Goal: Task Accomplishment & Management: Use online tool/utility

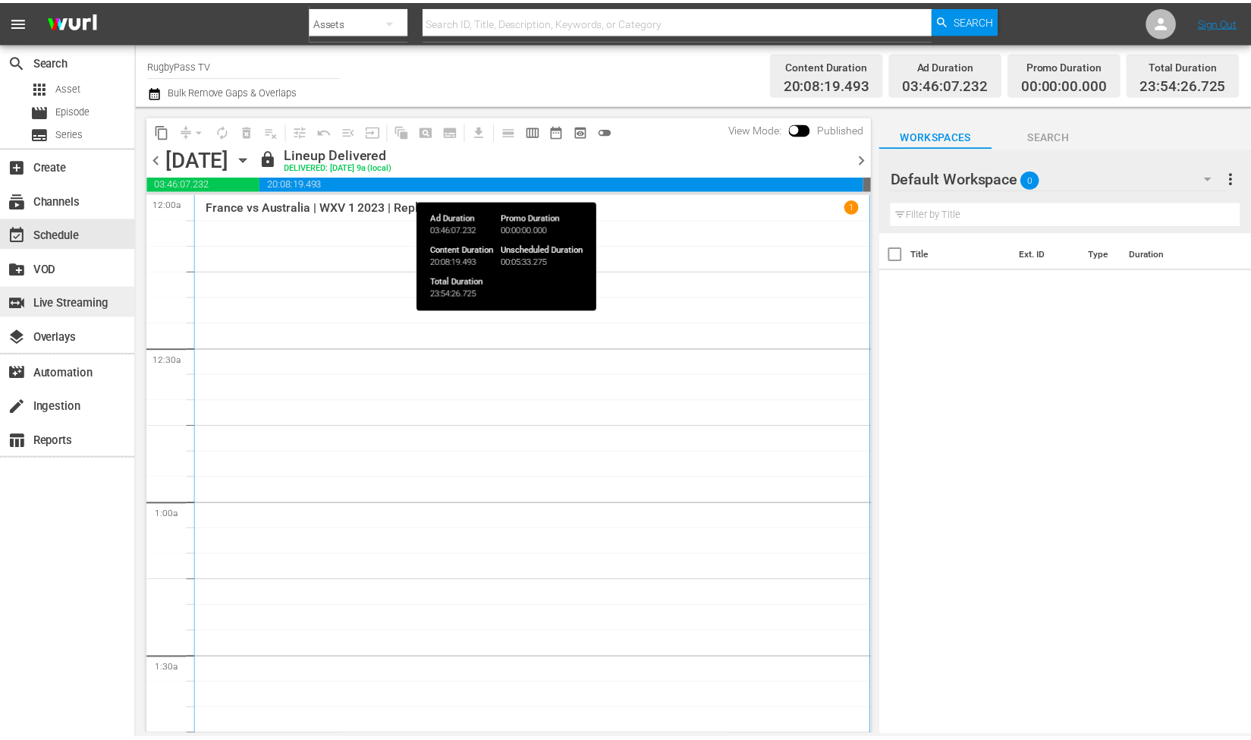
scroll to position [7539, 0]
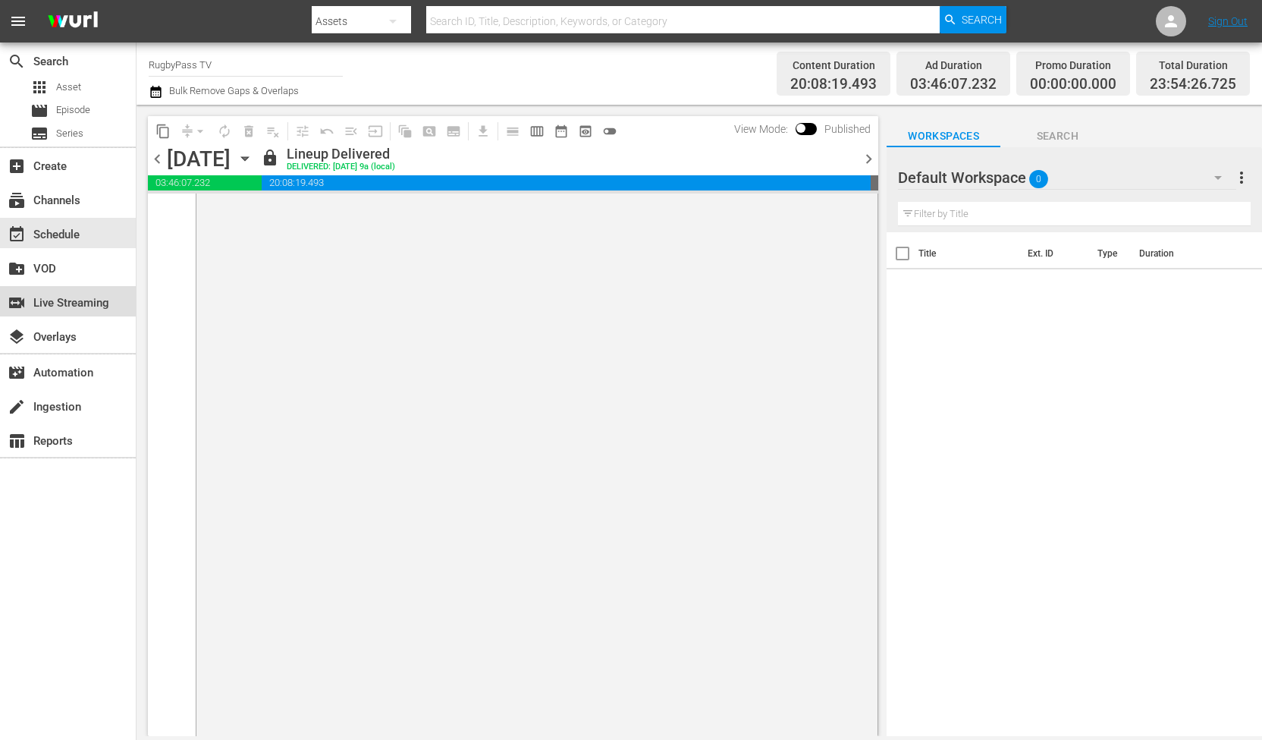
click at [42, 287] on div "switch_video Live Streaming" at bounding box center [68, 301] width 136 height 30
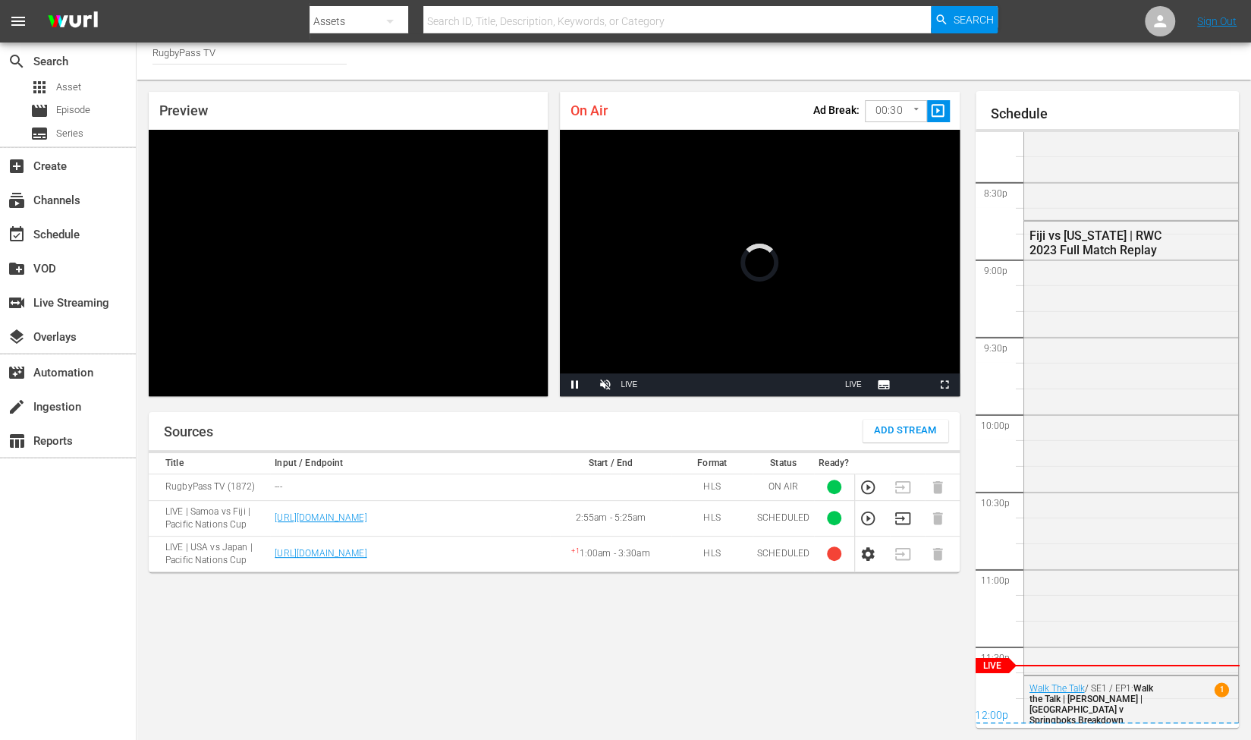
scroll to position [3152, 0]
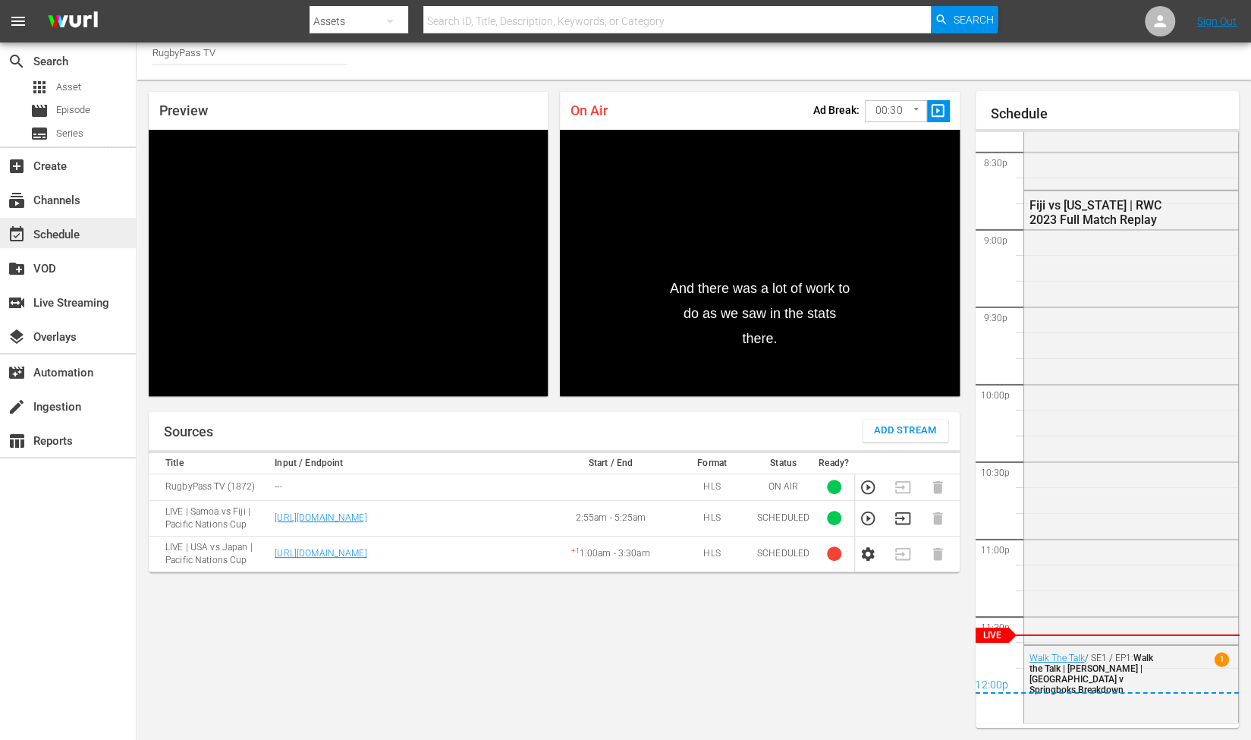
click at [52, 239] on div "event_available Schedule" at bounding box center [42, 232] width 85 height 14
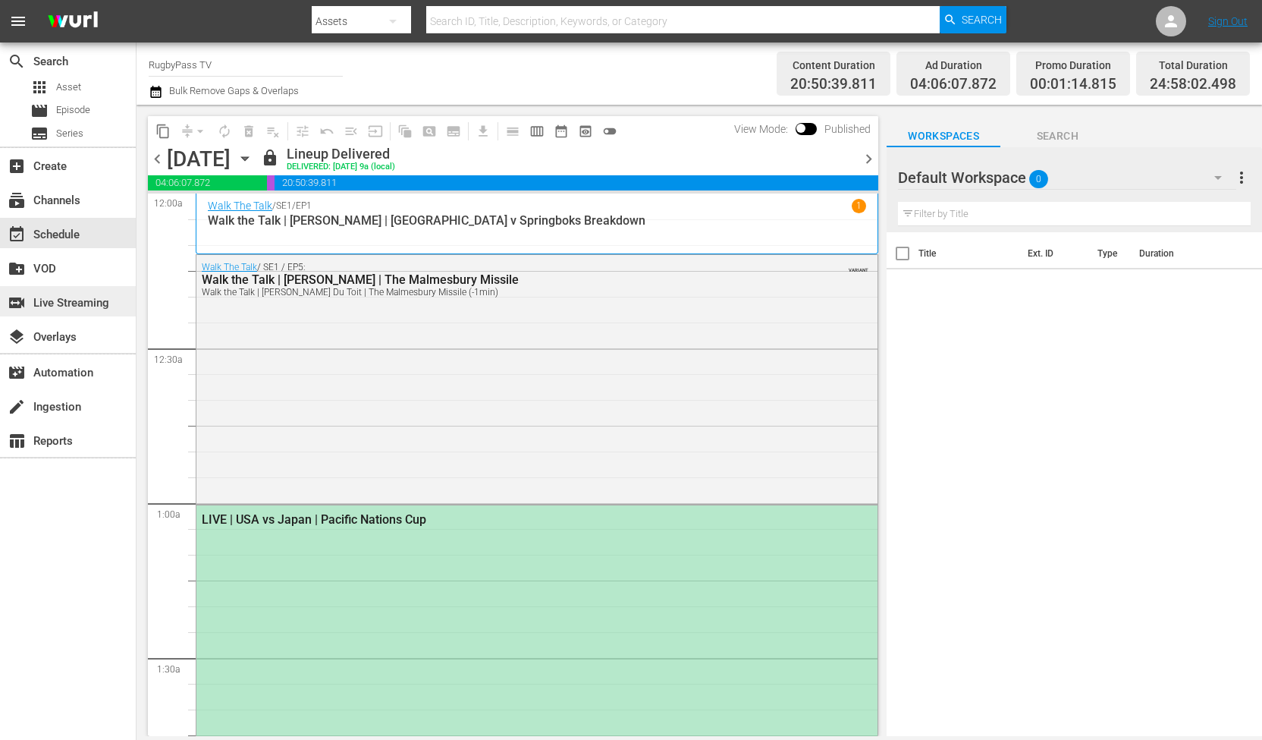
click at [30, 297] on div "switch_video Live Streaming" at bounding box center [42, 301] width 85 height 14
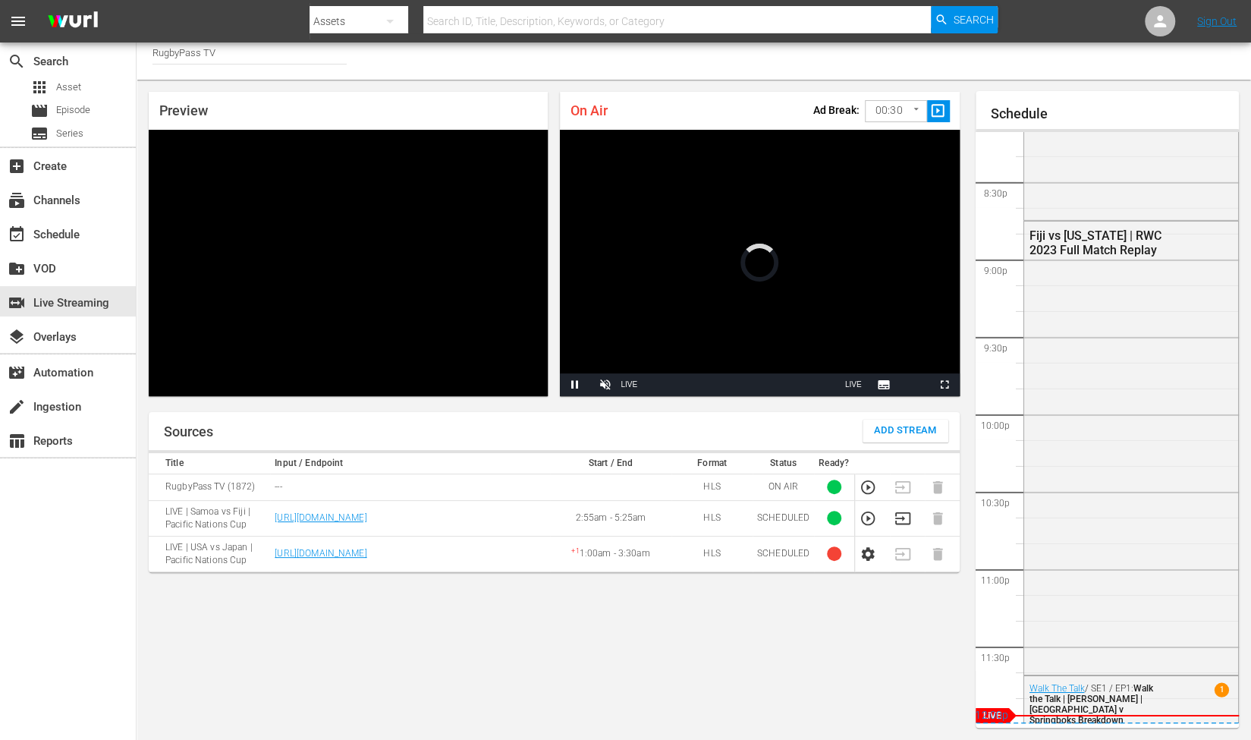
scroll to position [3152, 0]
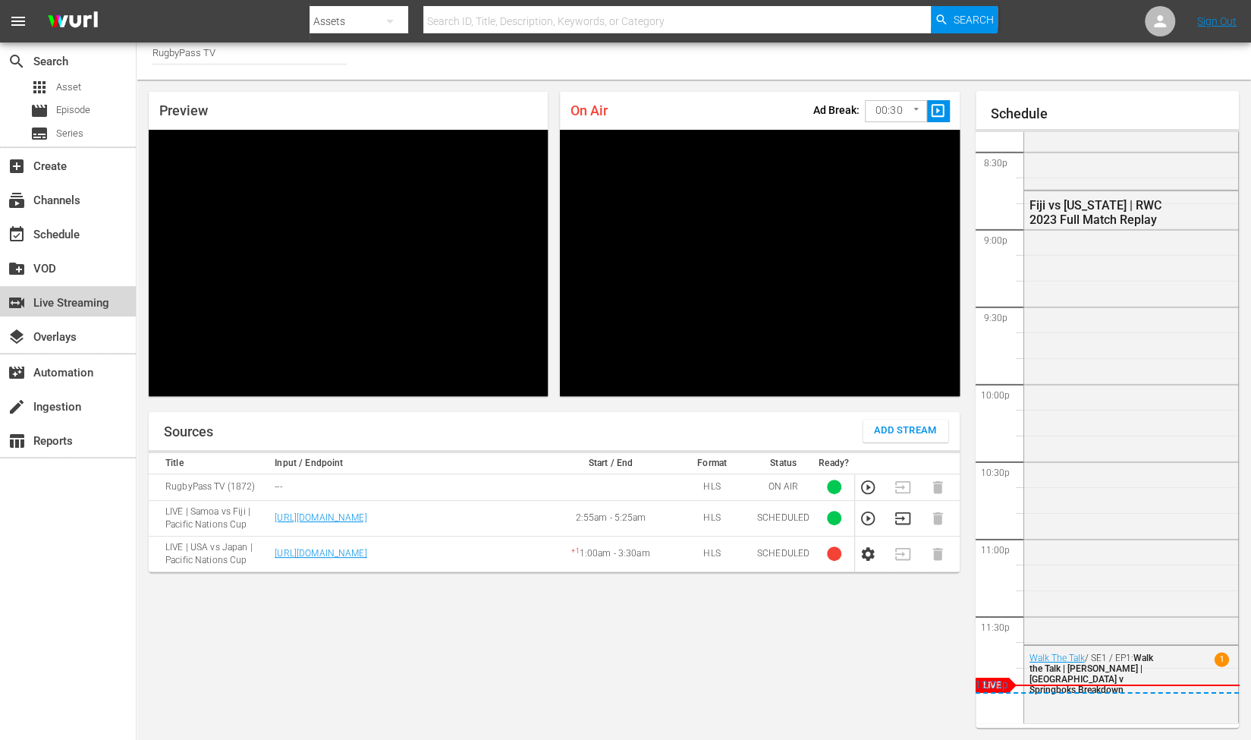
click at [30, 297] on div "switch_video Live Streaming" at bounding box center [42, 301] width 85 height 14
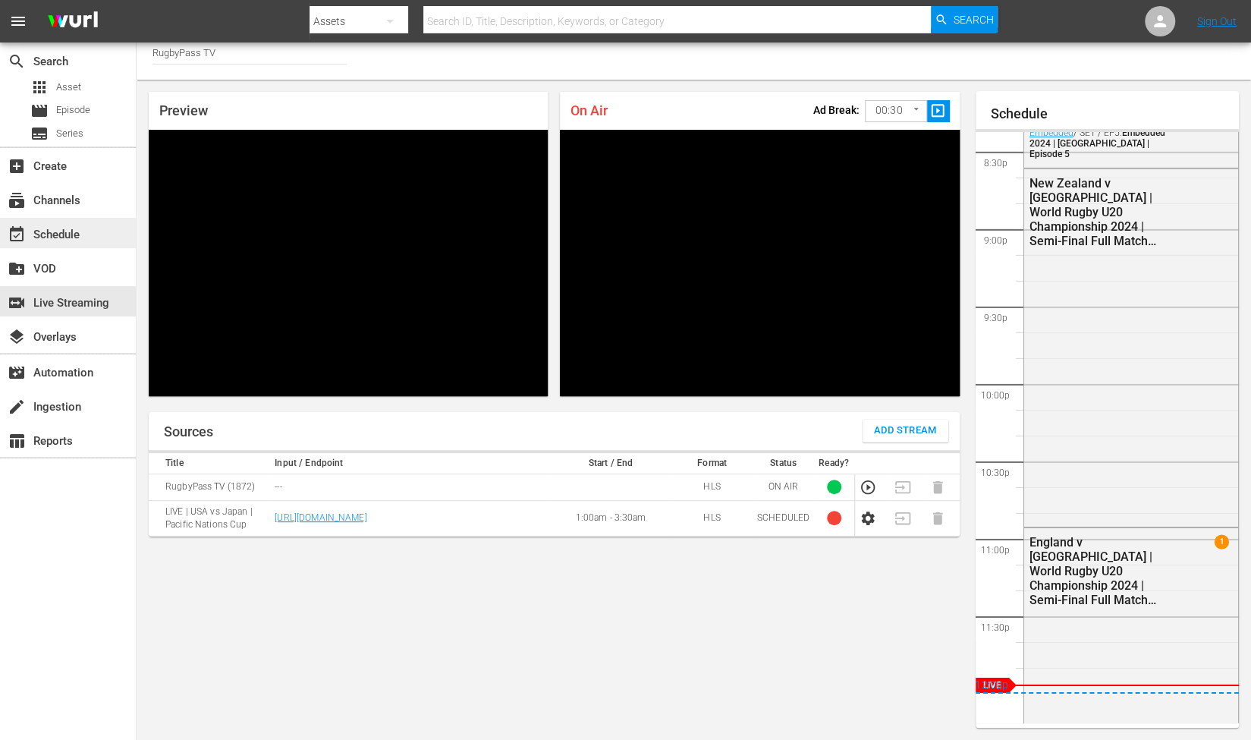
click at [61, 234] on div "event_available Schedule" at bounding box center [42, 232] width 85 height 14
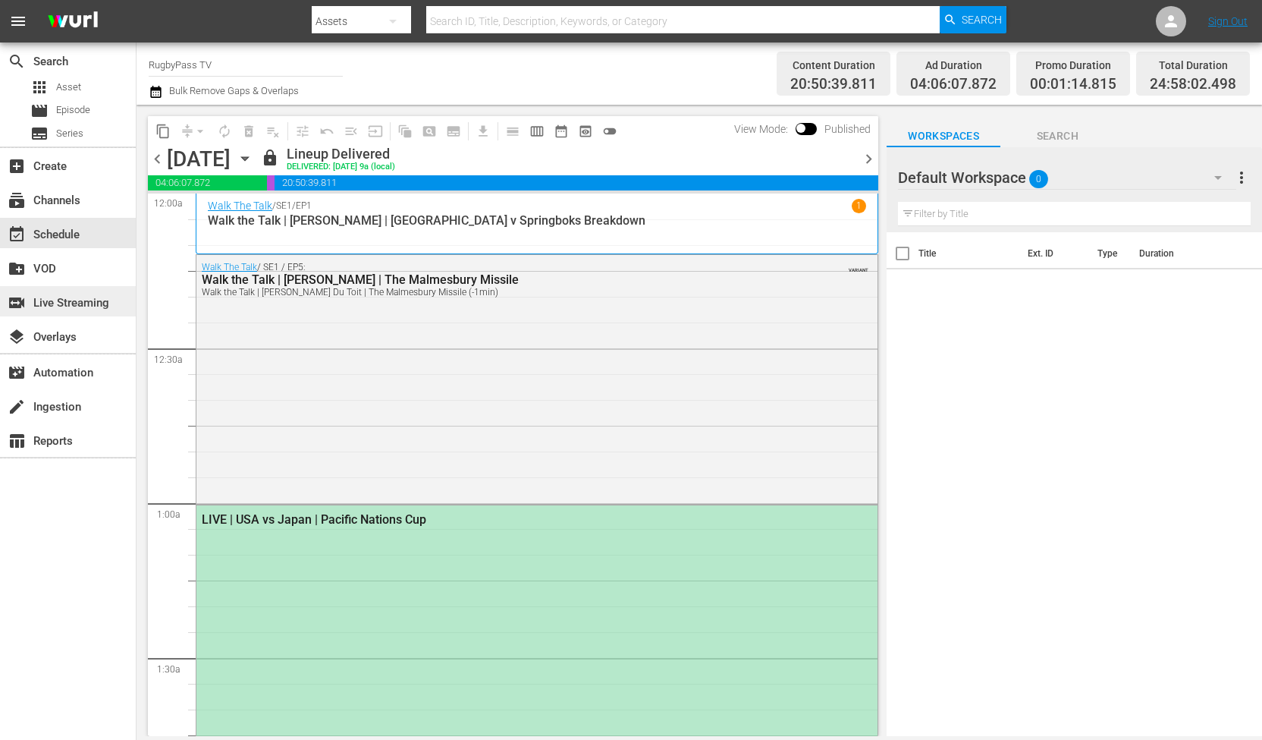
click at [77, 303] on div "switch_video Live Streaming" at bounding box center [42, 301] width 85 height 14
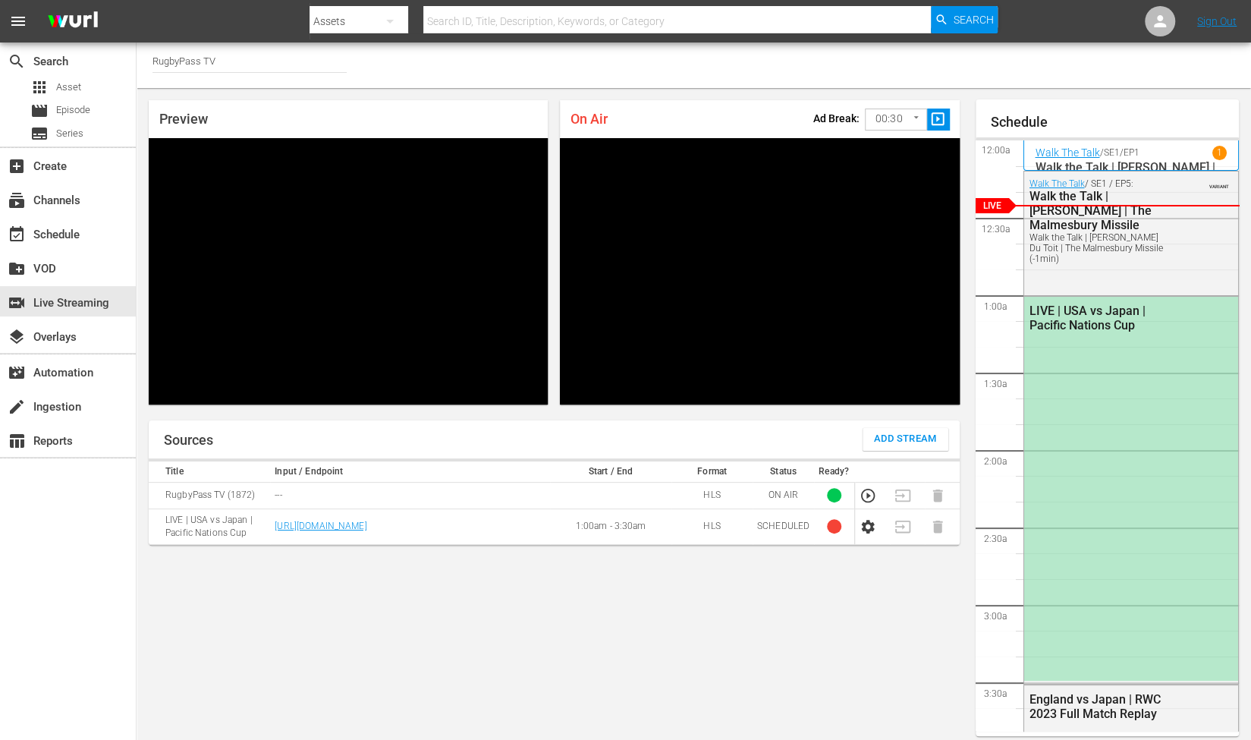
click at [869, 521] on icon "button" at bounding box center [867, 527] width 13 height 14
click at [865, 524] on icon "button" at bounding box center [867, 526] width 17 height 17
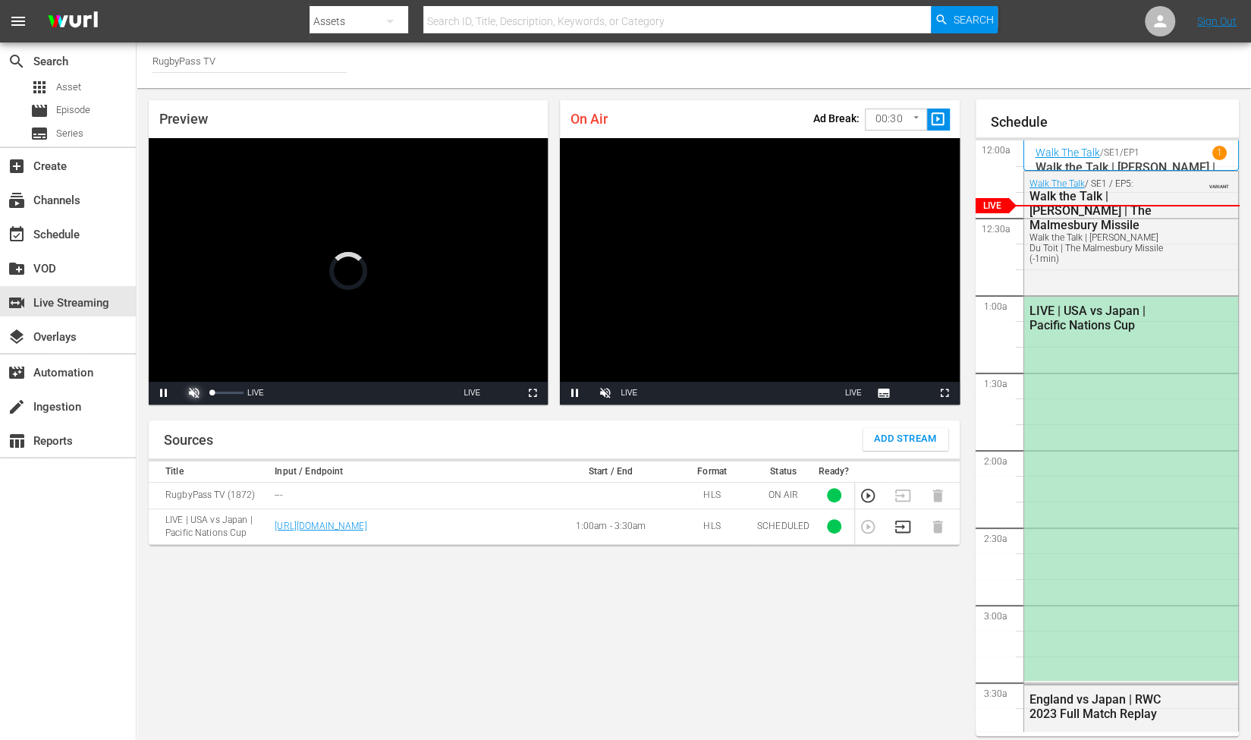
click at [194, 393] on span "Video Player" at bounding box center [194, 393] width 0 height 0
click at [363, 432] on div "Sources Add Stream" at bounding box center [554, 439] width 811 height 38
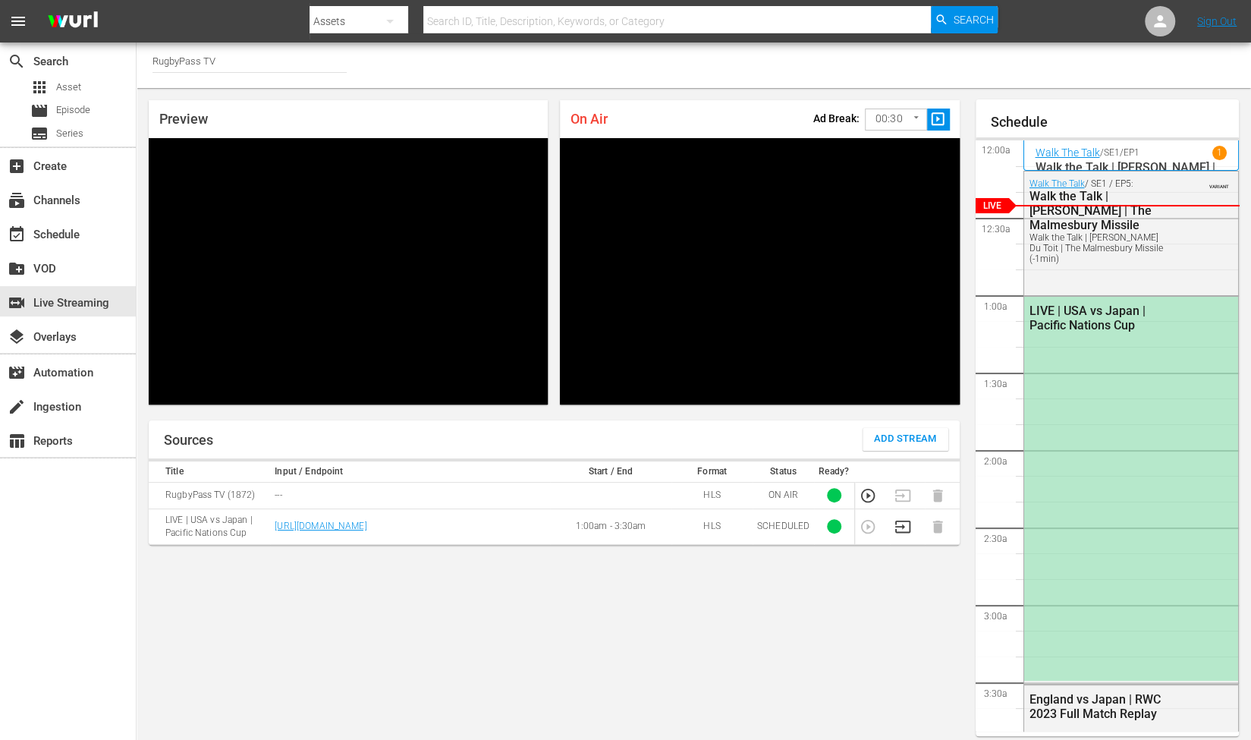
click at [902, 529] on icon "button" at bounding box center [902, 526] width 17 height 17
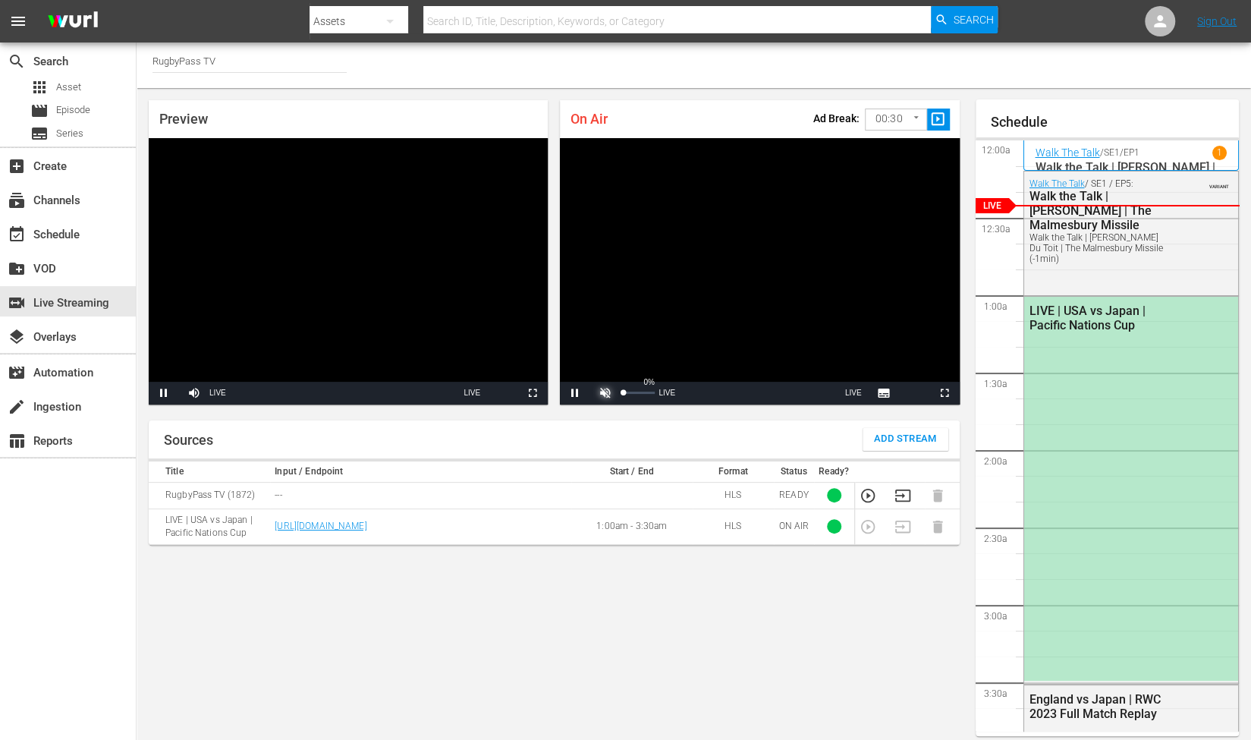
click at [605, 393] on span "Video Player" at bounding box center [605, 393] width 0 height 0
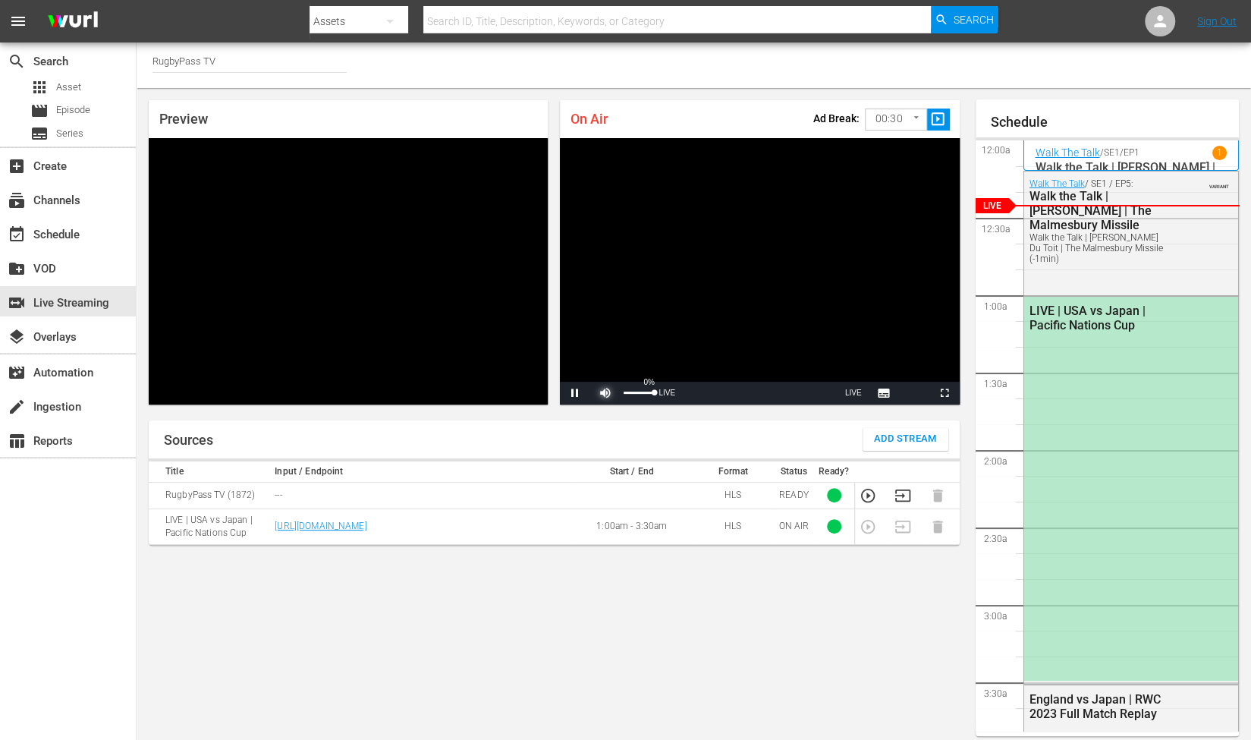
click at [605, 393] on span "Video Player" at bounding box center [605, 393] width 0 height 0
click at [890, 115] on body "menu Search By Assets Search ID, Title, Description, Keywords, or Category Sear…" at bounding box center [625, 370] width 1251 height 740
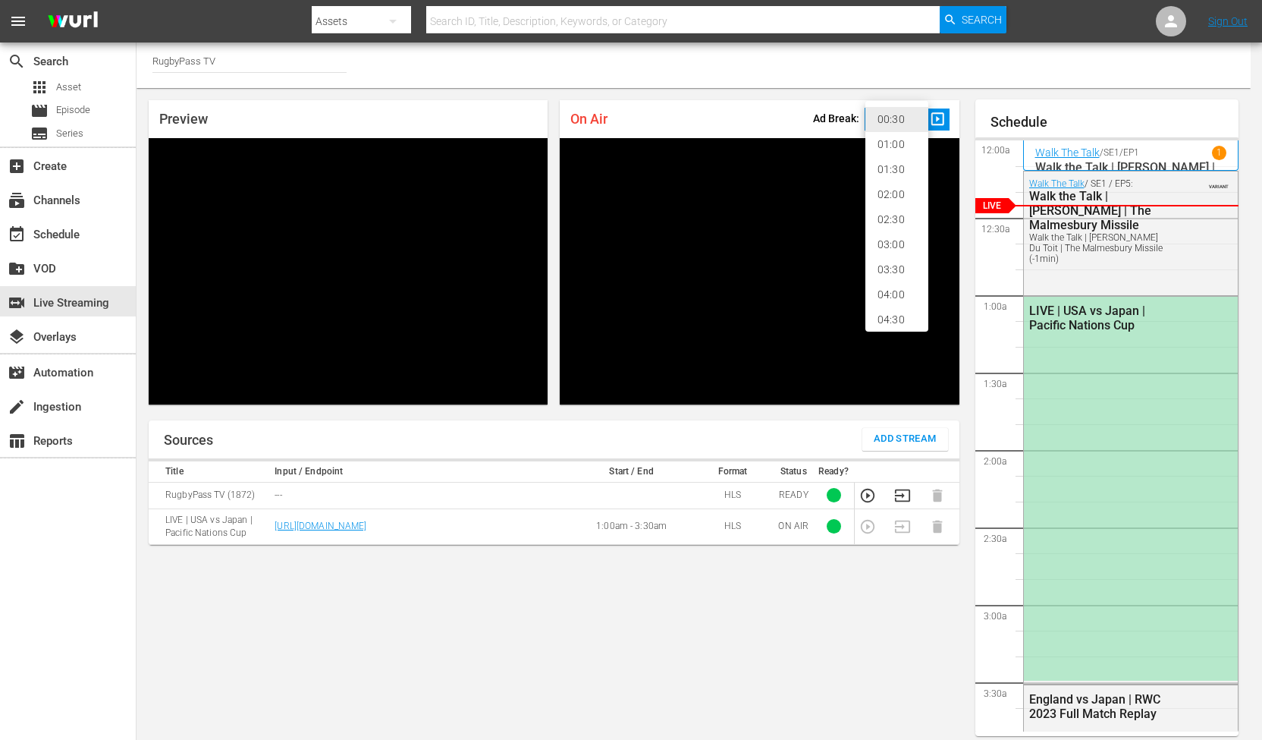
click at [896, 214] on li "02:30" at bounding box center [896, 219] width 63 height 25
type input "150"
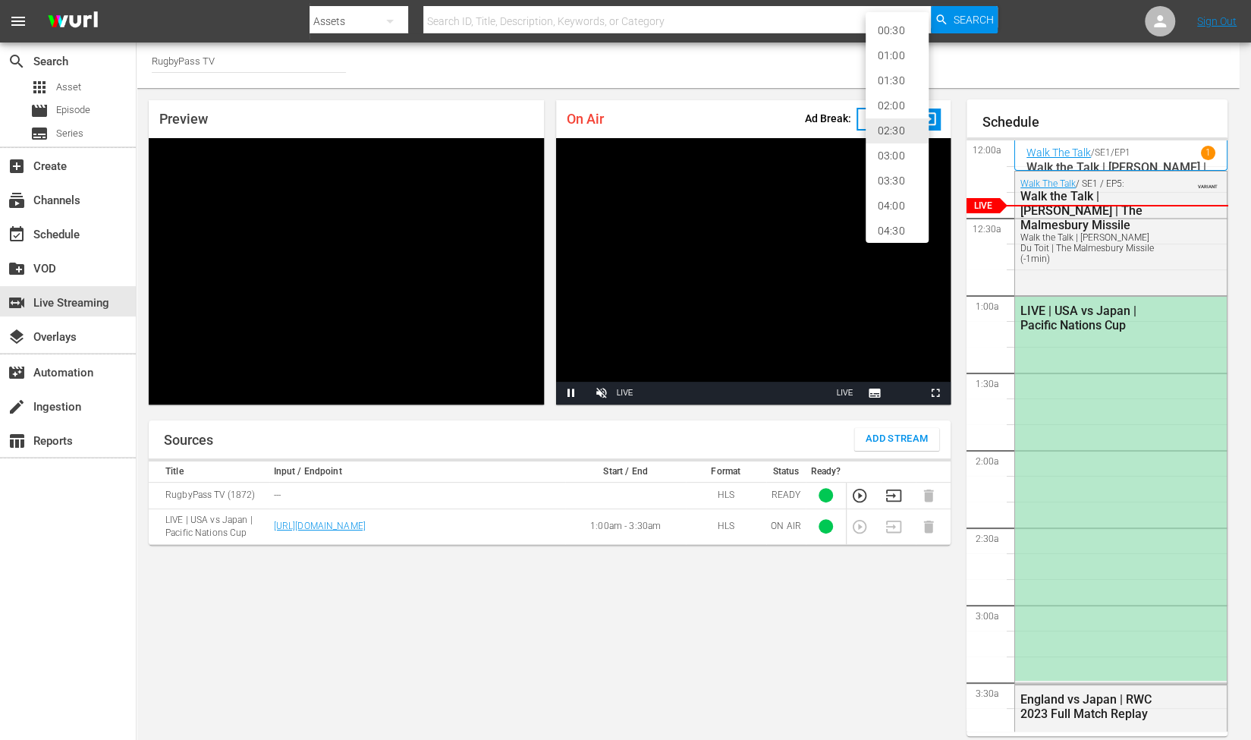
click at [887, 127] on body "menu Search By Assets Search ID, Title, Description, Keywords, or Category Sear…" at bounding box center [625, 370] width 1251 height 740
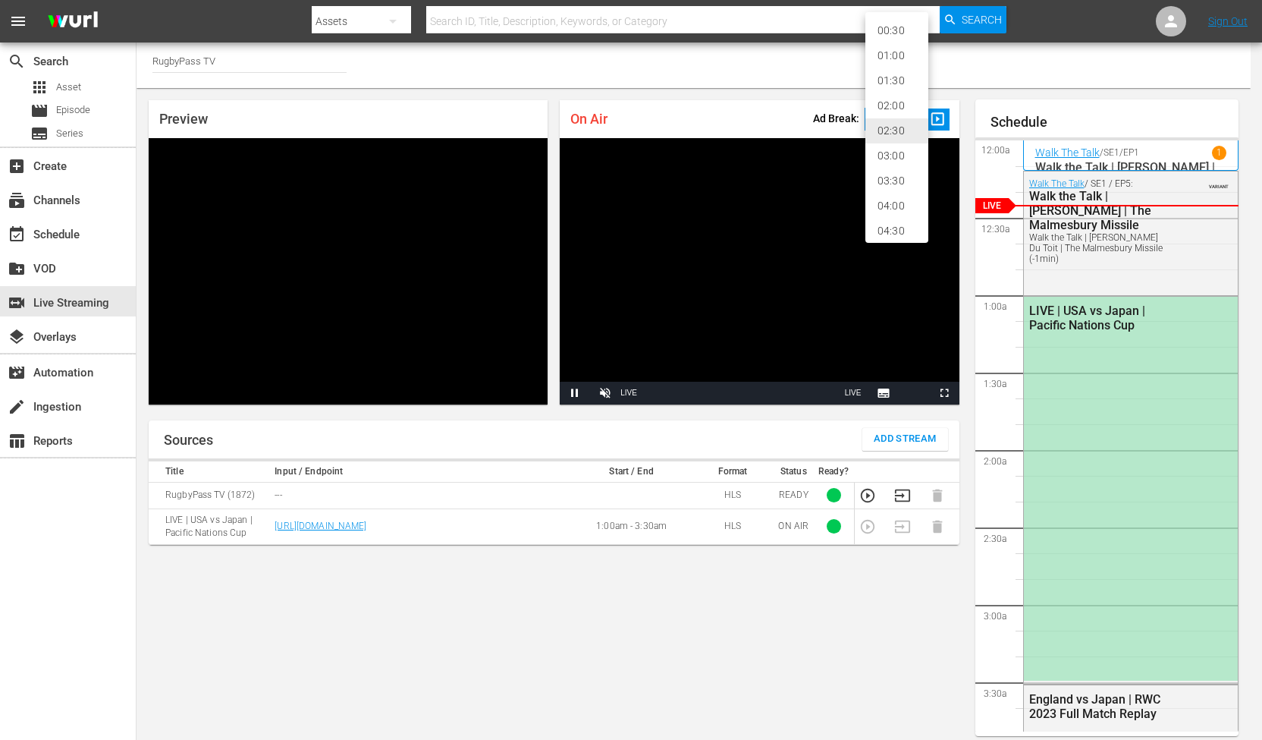
click at [821, 111] on div at bounding box center [631, 370] width 1262 height 740
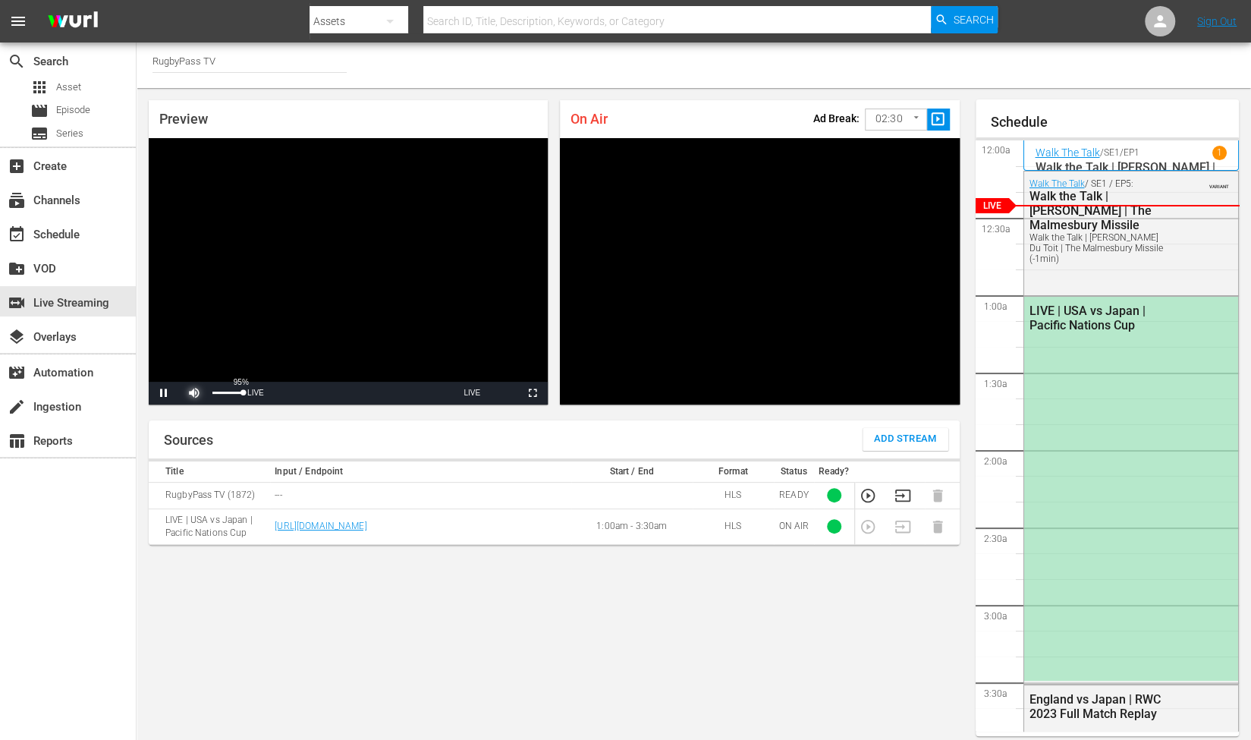
click at [194, 393] on span "Video Player" at bounding box center [194, 393] width 0 height 0
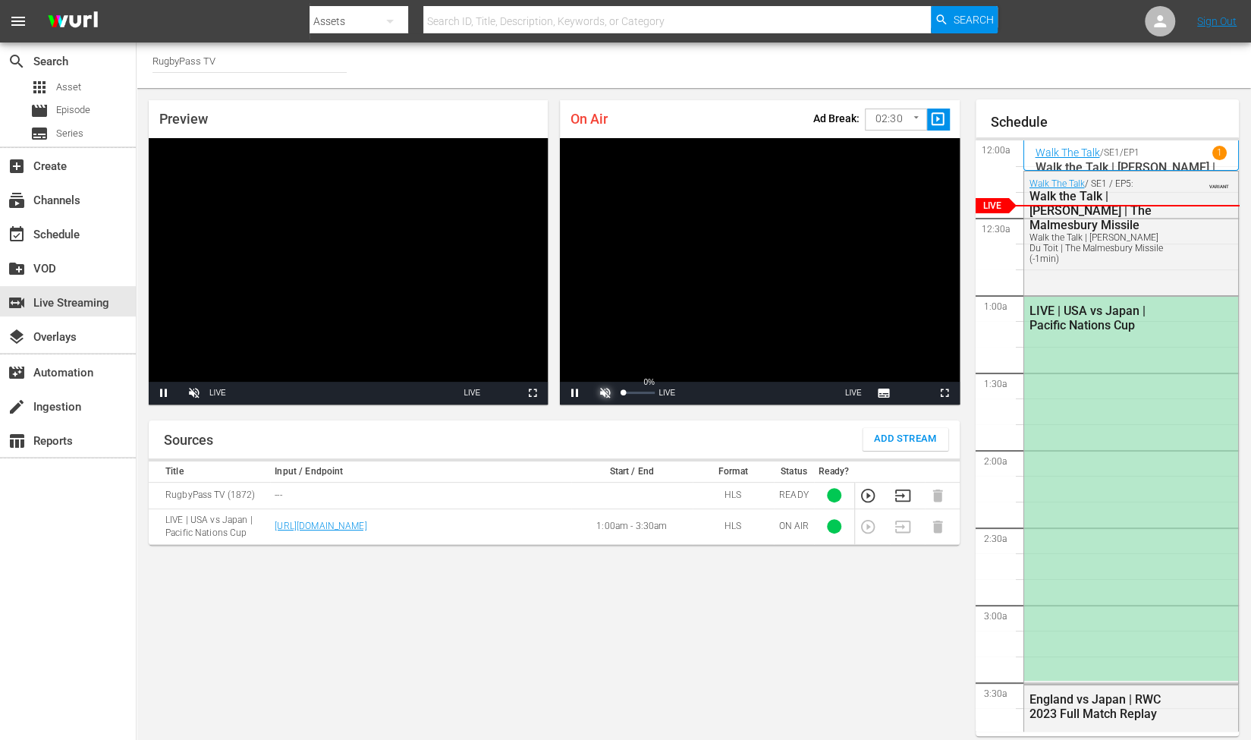
click at [605, 393] on span "Video Player" at bounding box center [605, 393] width 0 height 0
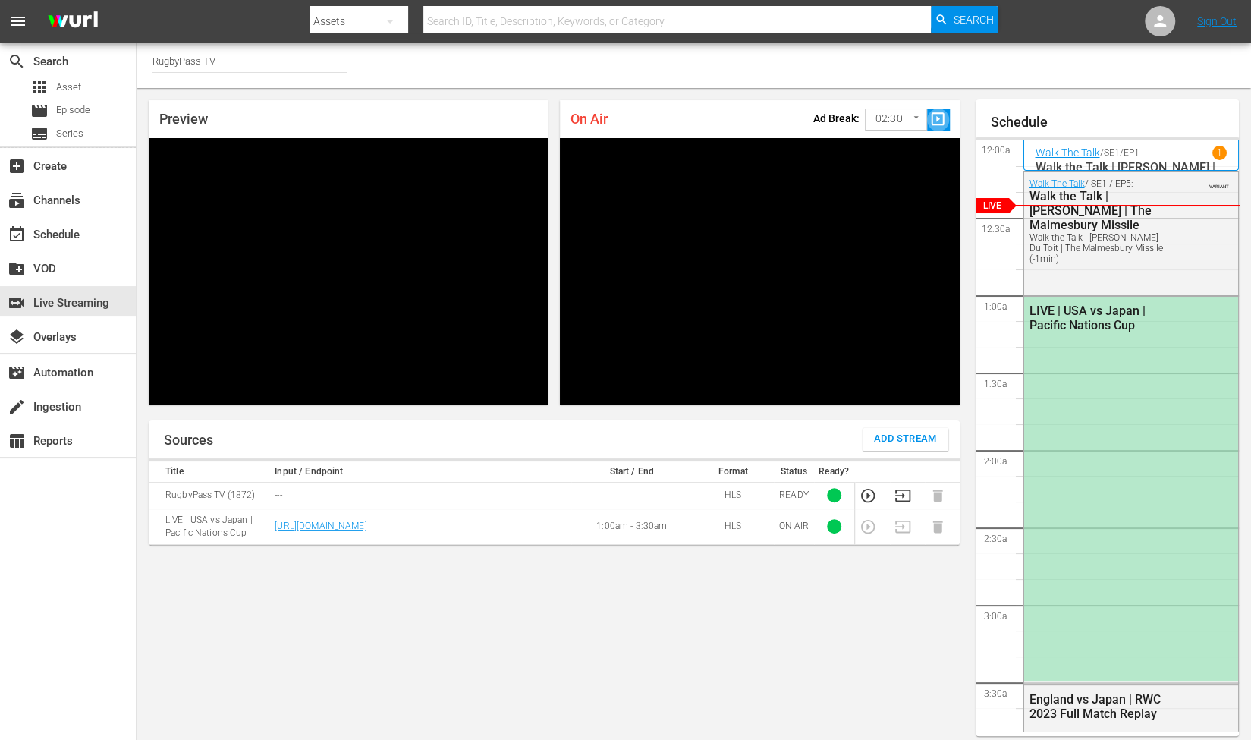
click at [938, 127] on span "slideshow_sharp" at bounding box center [937, 119] width 17 height 17
